Goal: Information Seeking & Learning: Learn about a topic

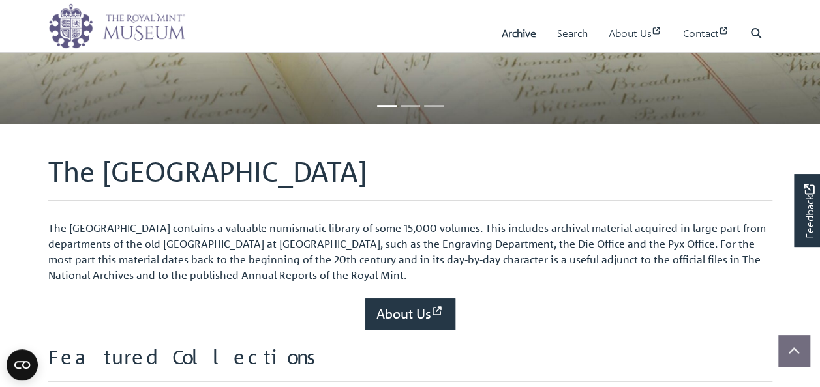
scroll to position [130, 0]
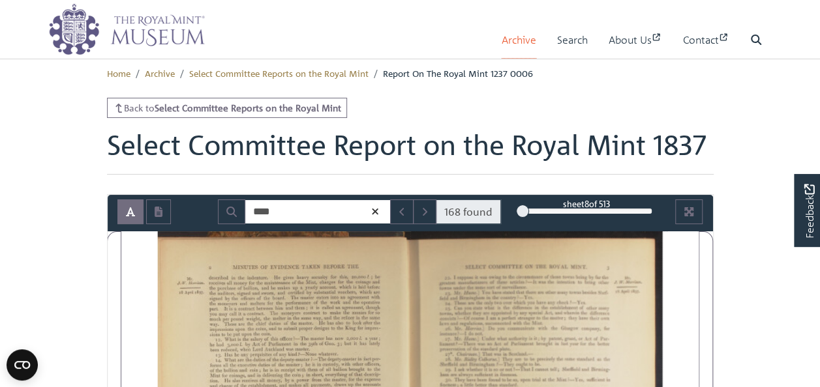
click at [515, 43] on link "Archive" at bounding box center [519, 40] width 35 height 37
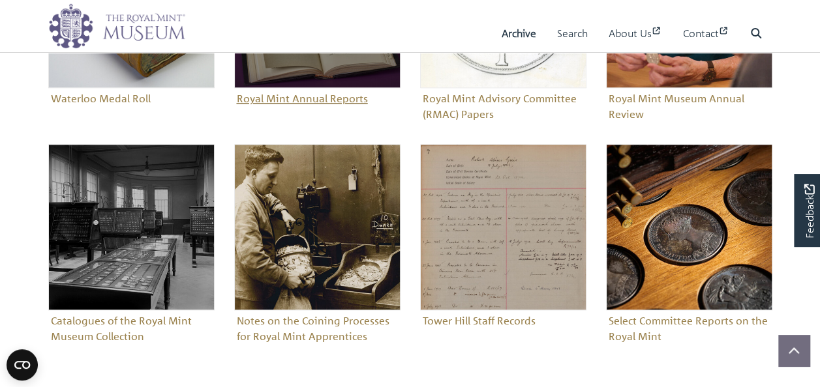
scroll to position [717, 0]
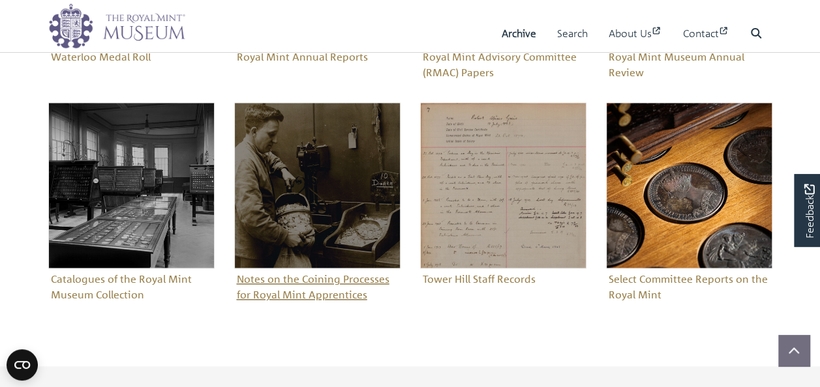
click at [301, 295] on figure "Notes on the Coining Processes for Royal Mint Apprentices" at bounding box center [317, 203] width 166 height 203
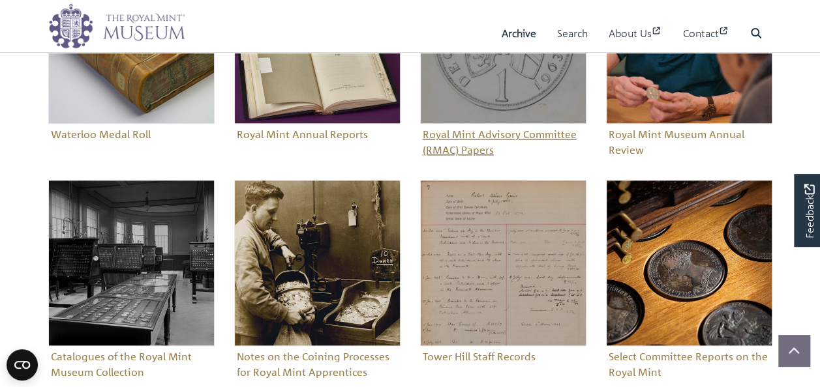
scroll to position [652, 0]
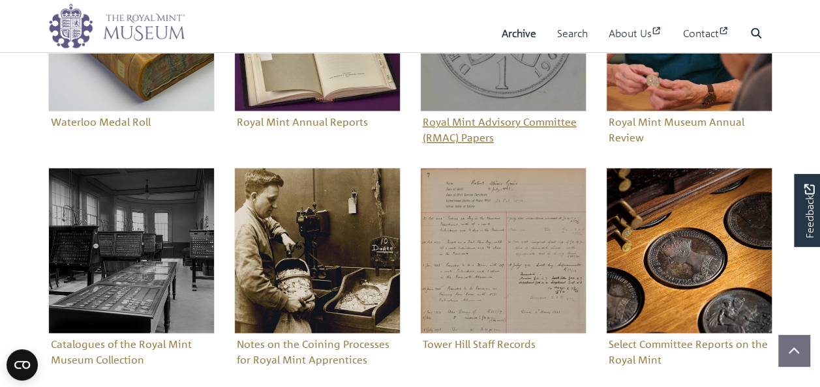
click at [476, 124] on figure "Royal Mint Advisory Committee (RMAC) Papers" at bounding box center [503, 46] width 166 height 203
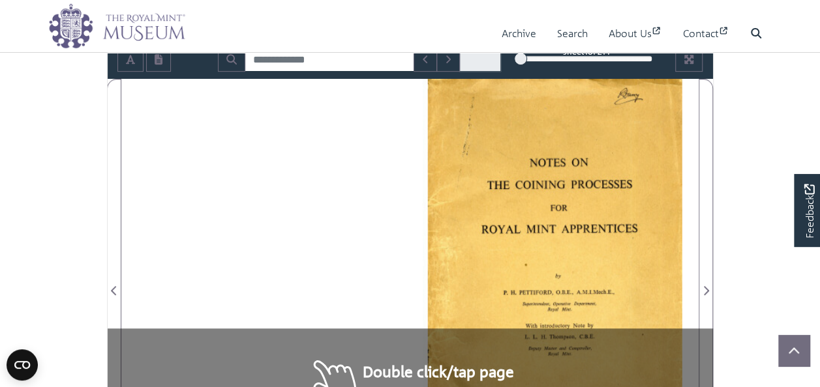
scroll to position [326, 0]
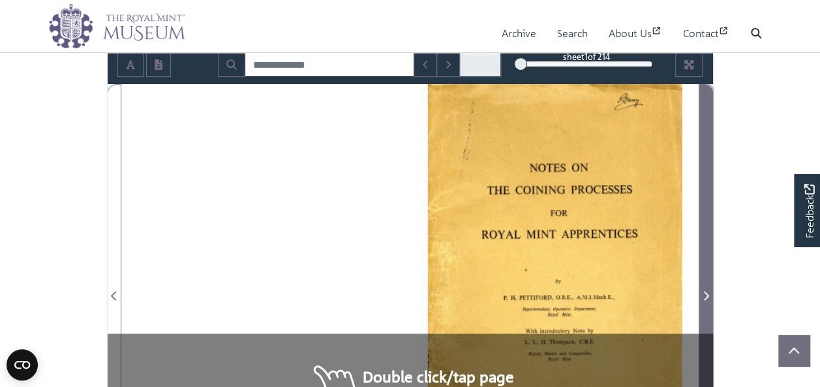
click at [706, 304] on span "Next Page" at bounding box center [705, 288] width 13 height 406
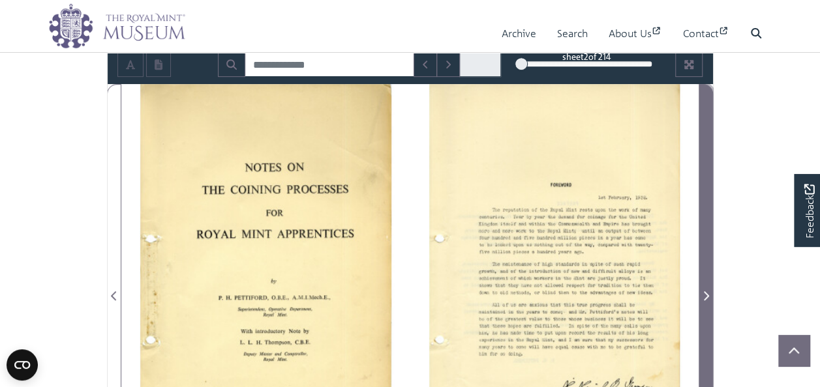
click at [706, 304] on span "Next Page" at bounding box center [705, 288] width 13 height 406
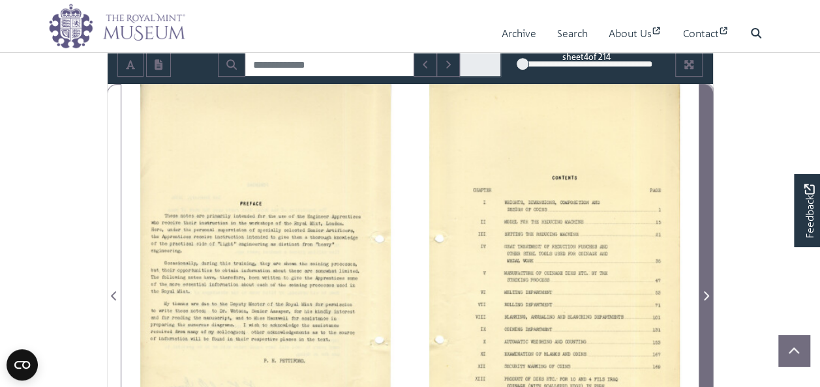
click at [706, 304] on span "Next Page" at bounding box center [705, 288] width 13 height 406
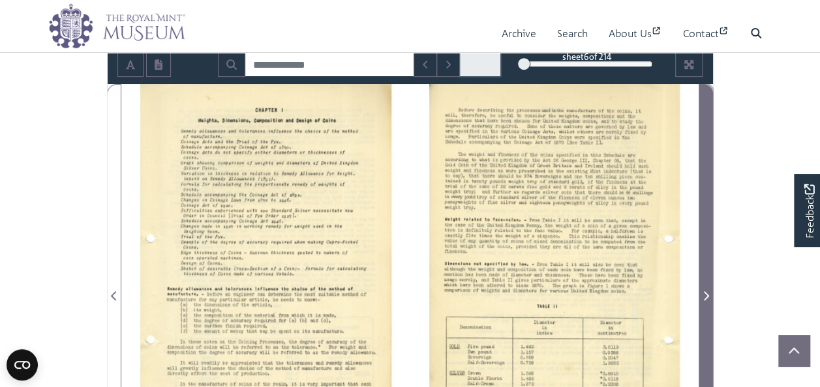
click at [706, 304] on span "Next Page" at bounding box center [705, 288] width 13 height 406
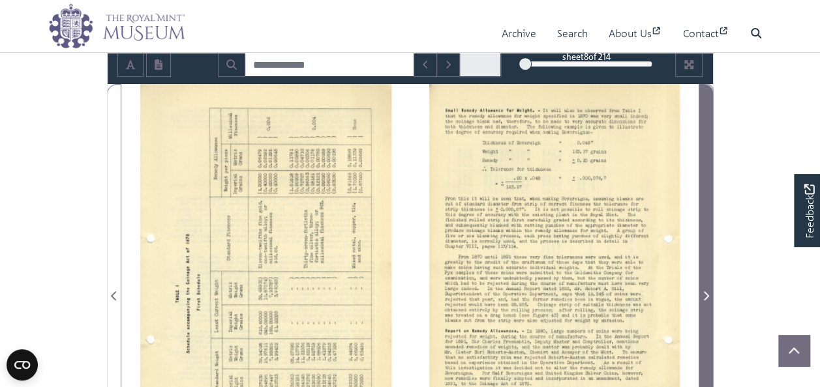
click at [706, 304] on span "Next Page" at bounding box center [705, 288] width 13 height 406
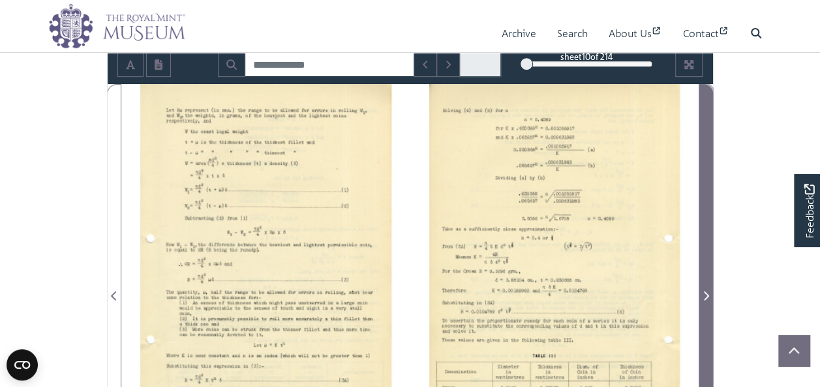
click at [706, 304] on span "Next Page" at bounding box center [705, 288] width 13 height 406
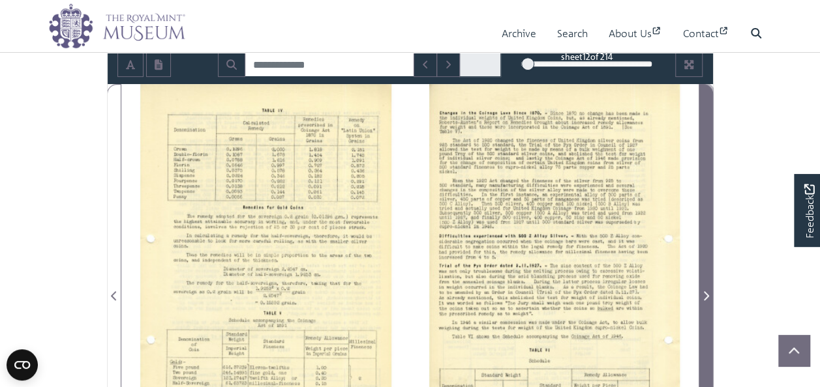
click at [706, 304] on span "Next Page" at bounding box center [705, 288] width 13 height 406
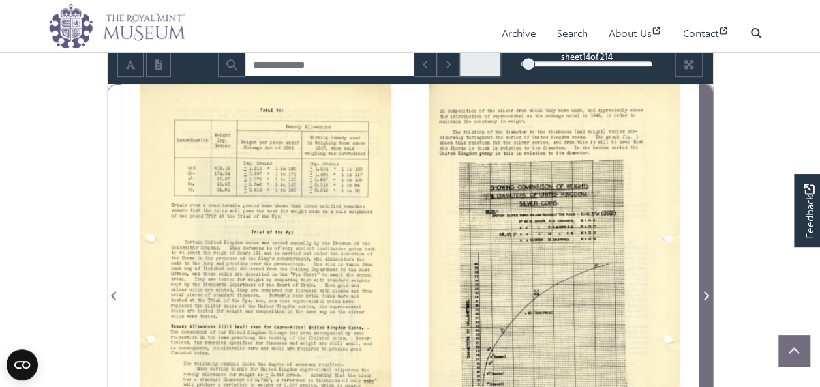
click at [706, 304] on span "Next Page" at bounding box center [705, 288] width 13 height 406
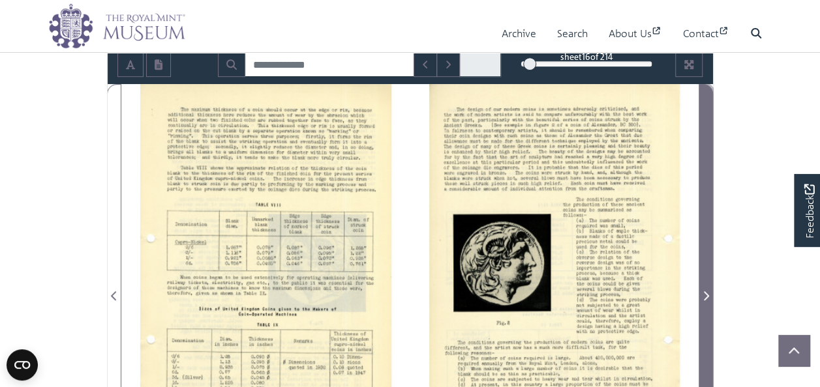
click at [706, 304] on span "Next Page" at bounding box center [705, 288] width 13 height 406
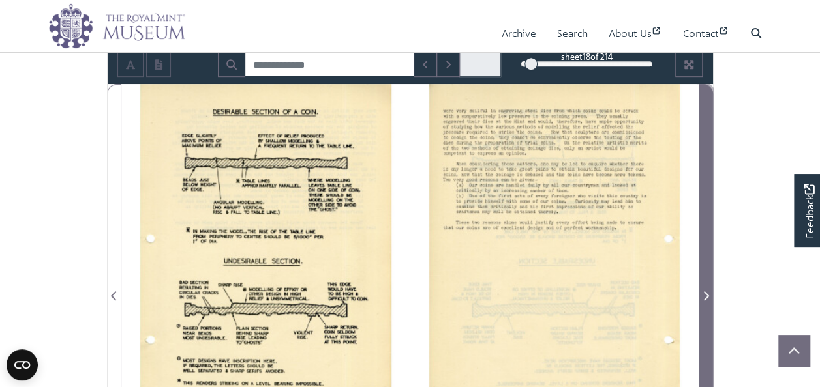
click at [706, 304] on span "Next Page" at bounding box center [705, 288] width 13 height 406
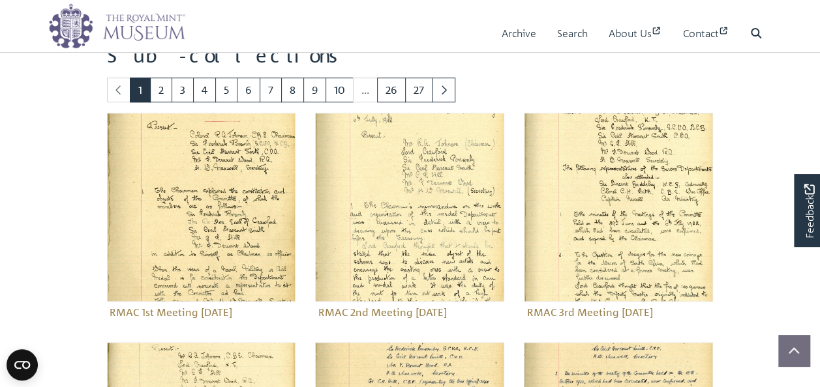
scroll to position [457, 0]
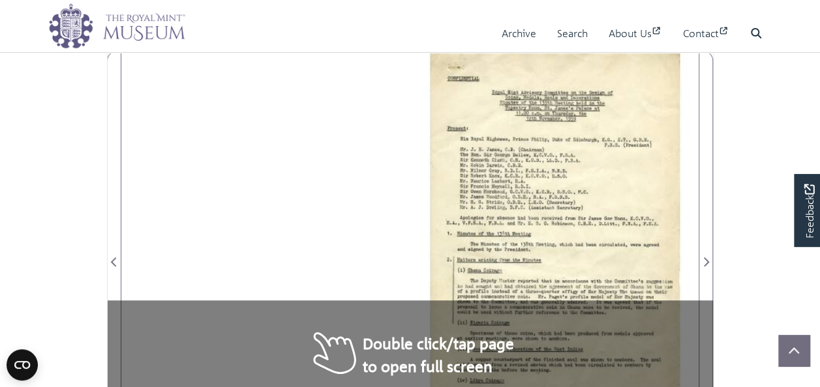
scroll to position [196, 0]
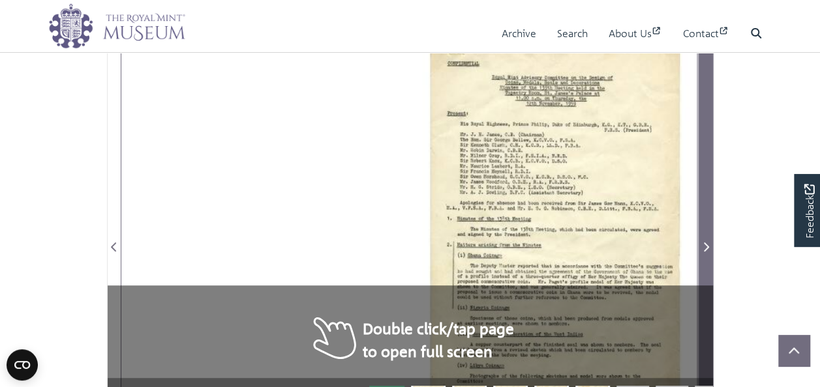
click at [707, 239] on span "Next Page" at bounding box center [705, 247] width 13 height 16
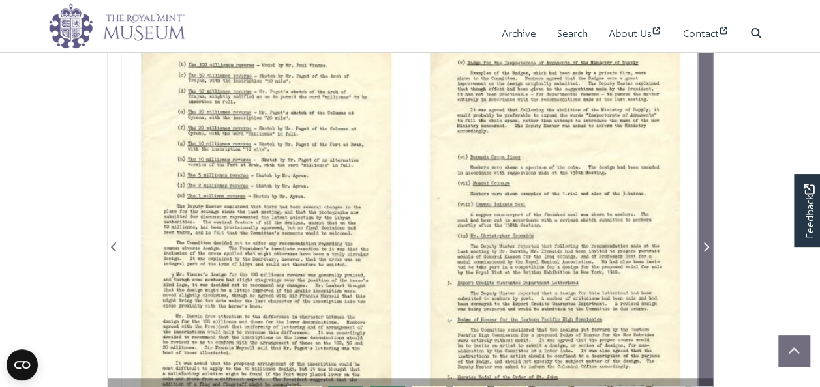
click at [707, 246] on icon "Next Page" at bounding box center [706, 247] width 5 height 9
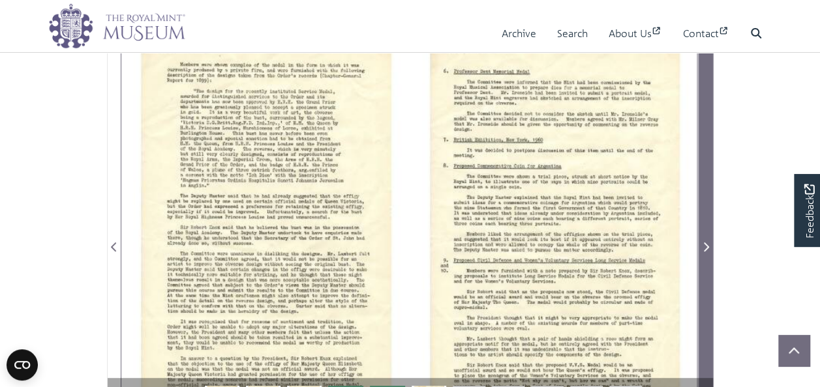
click at [707, 246] on icon "Next Page" at bounding box center [706, 247] width 5 height 9
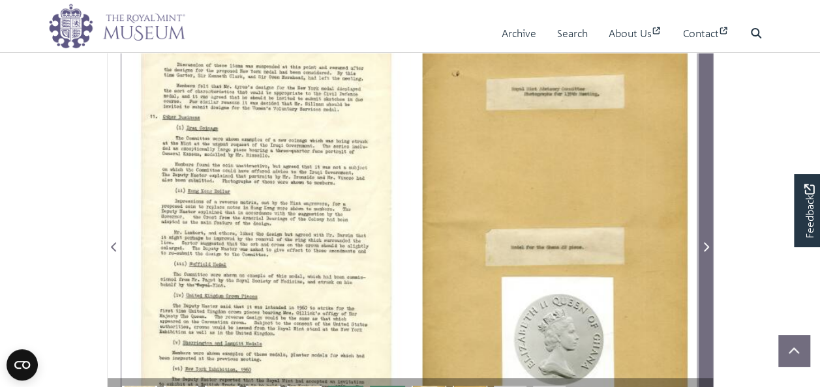
click at [706, 247] on icon "Next Page" at bounding box center [705, 247] width 7 height 10
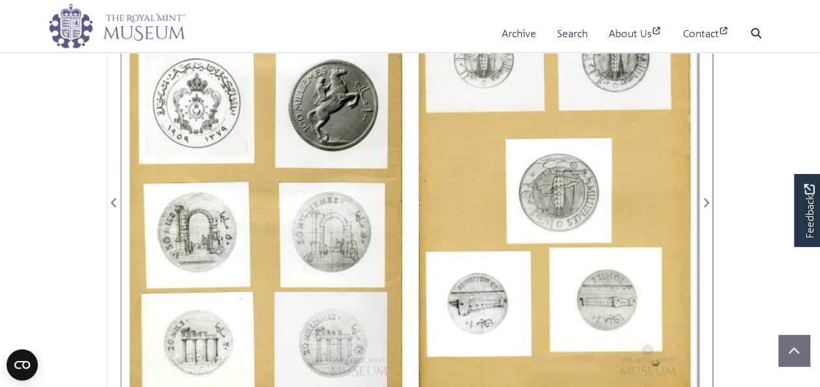
scroll to position [261, 0]
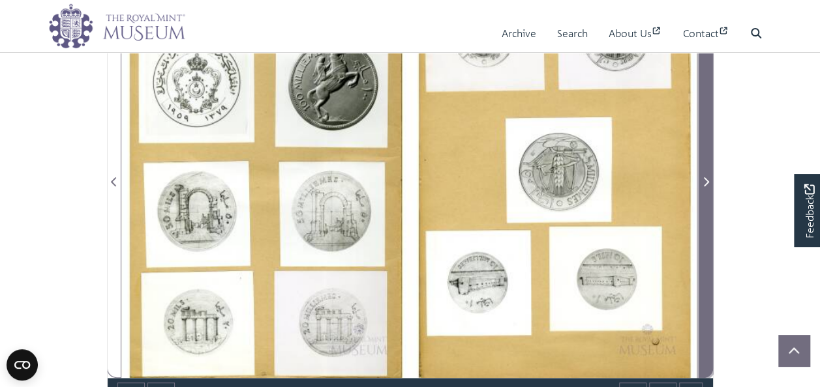
click at [702, 180] on span "Next Page" at bounding box center [705, 182] width 13 height 16
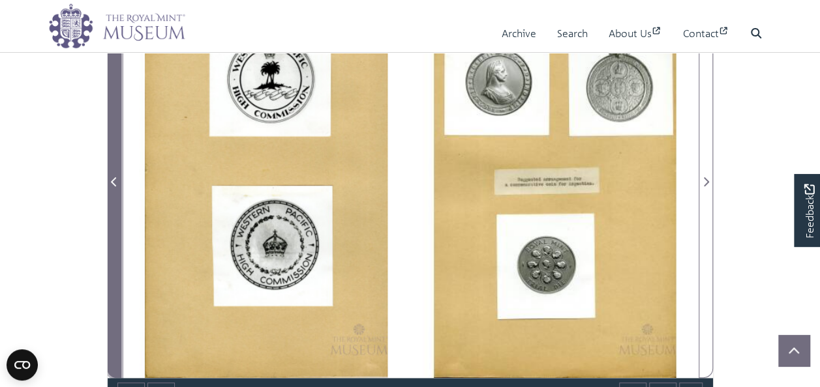
click at [115, 174] on span "Previous Page" at bounding box center [114, 182] width 13 height 16
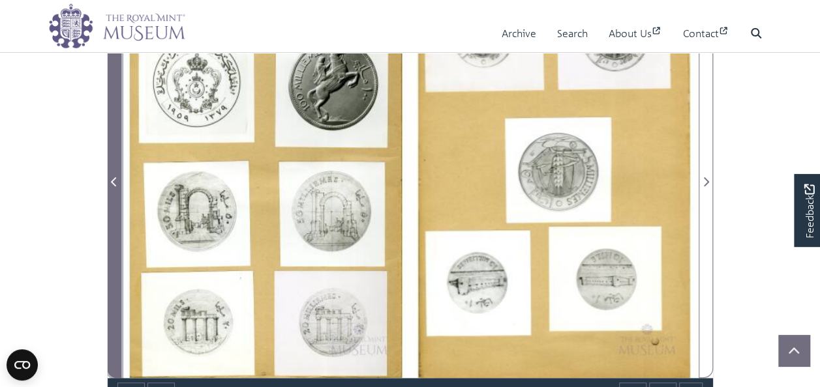
click at [115, 174] on span "Previous Page" at bounding box center [114, 182] width 13 height 16
click at [116, 183] on icon "Previous Page" at bounding box center [114, 182] width 7 height 10
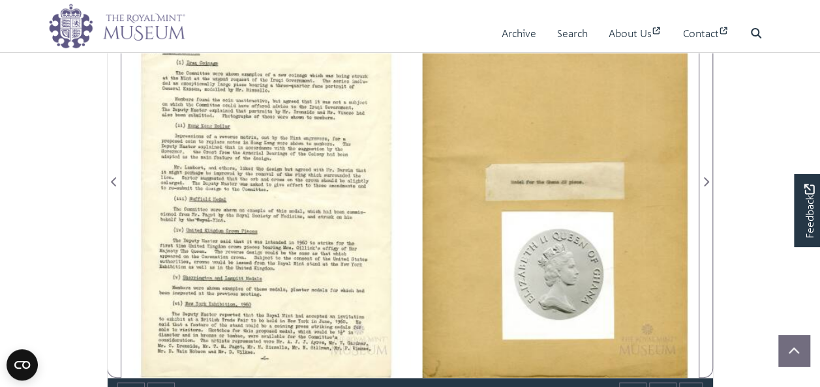
click at [233, 180] on div at bounding box center [265, 175] width 288 height 408
